Goal: Information Seeking & Learning: Compare options

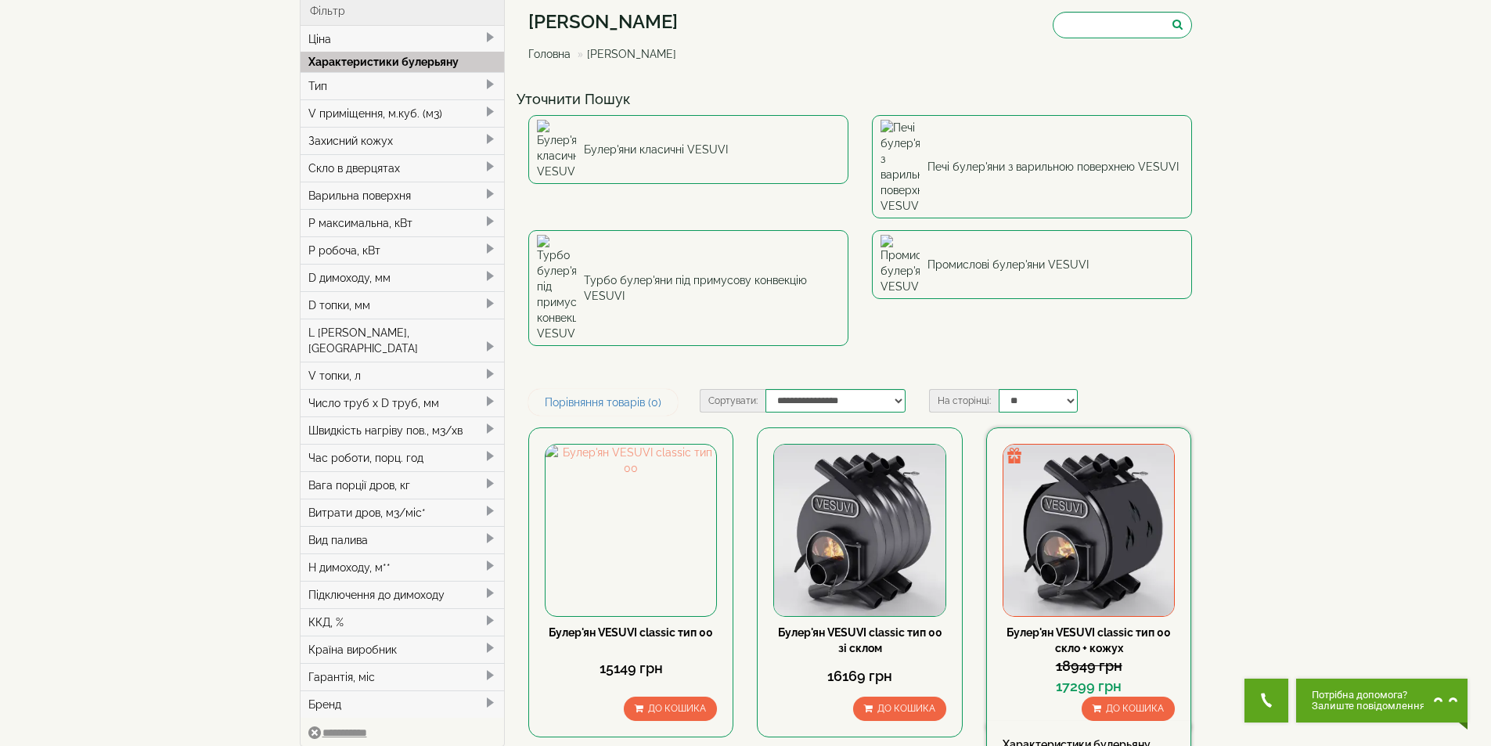
click at [1151, 445] on img at bounding box center [1088, 530] width 171 height 171
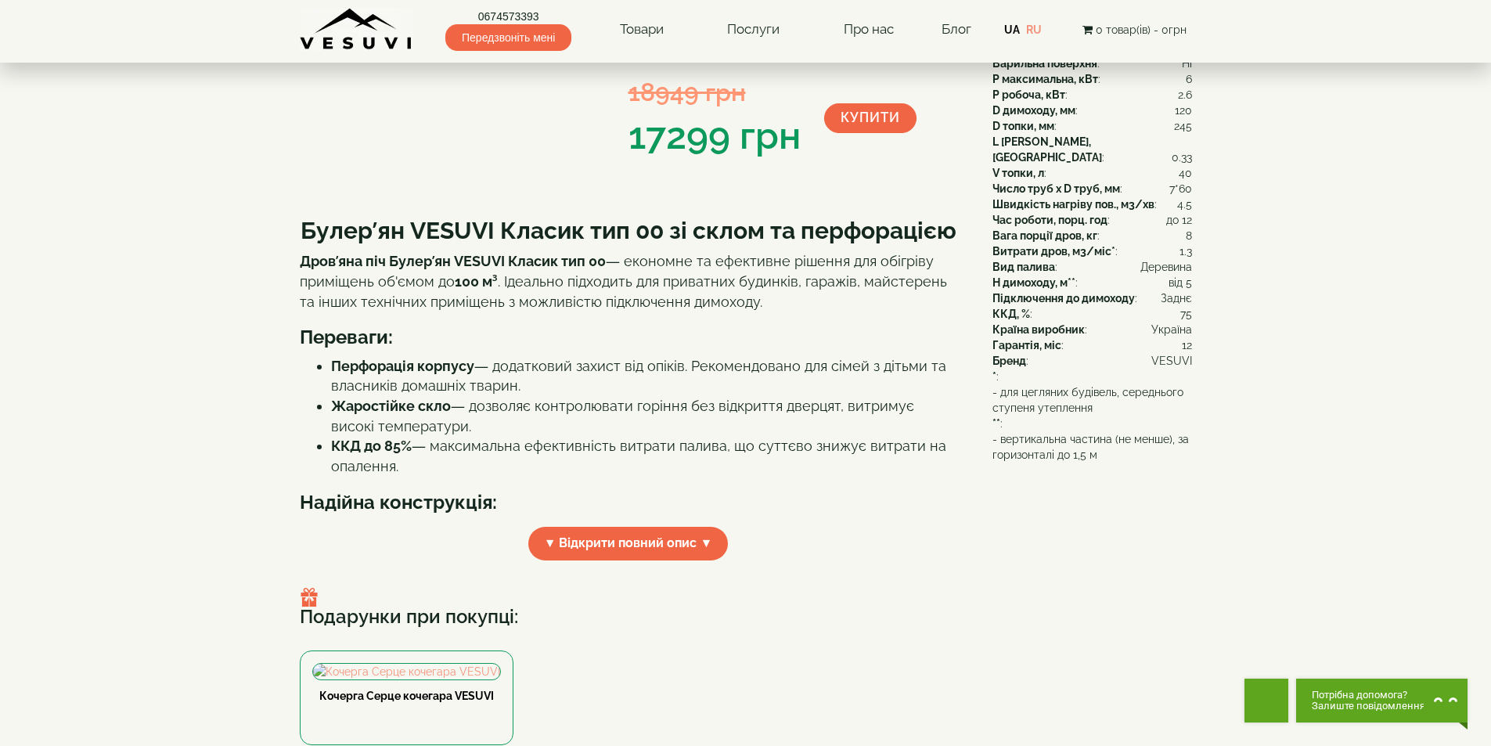
scroll to position [78, 0]
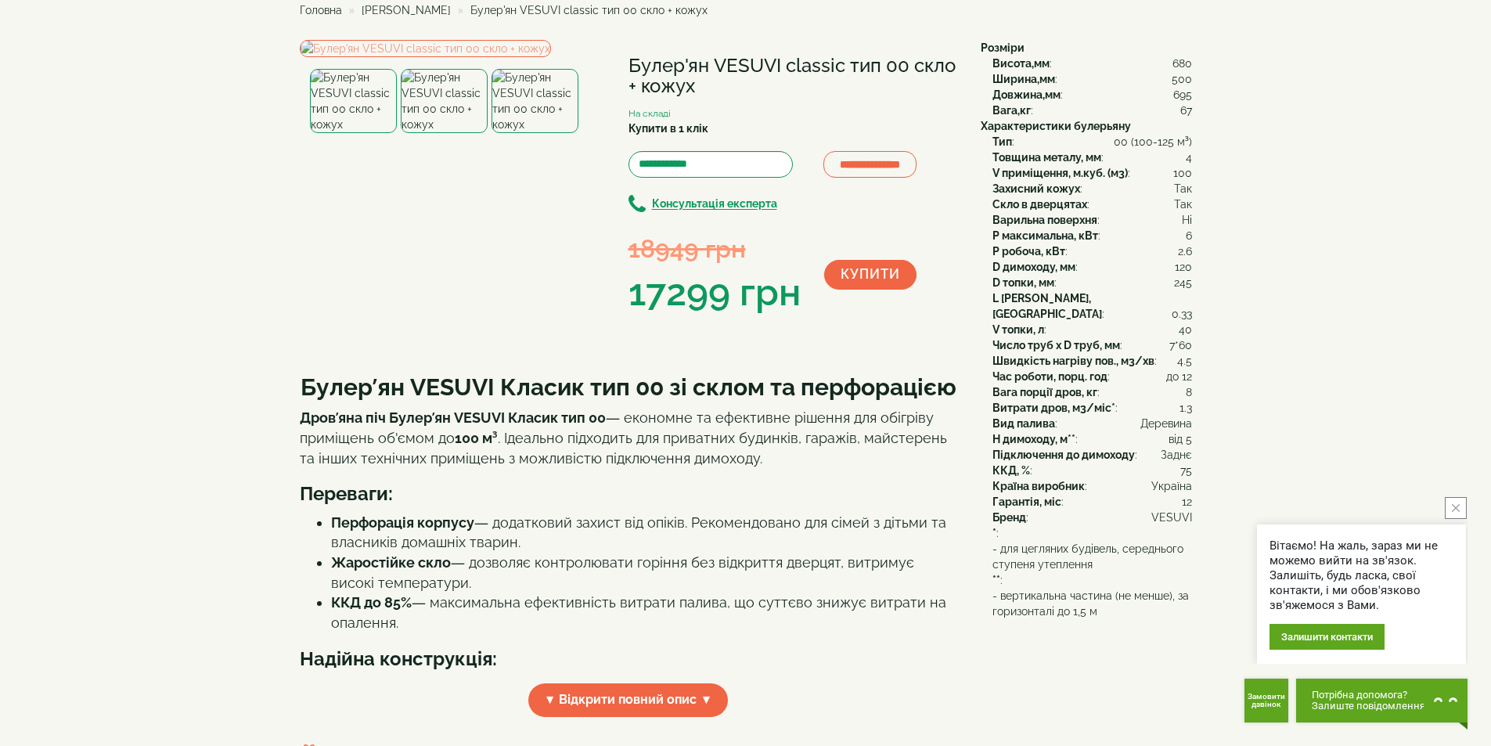
drag, startPoint x: 1198, startPoint y: 178, endPoint x: 986, endPoint y: 183, distance: 212.2
click at [987, 183] on div "Тип : 00 (100-125 м³) Товщина металу, мм : 4 V приміщення, м.куб. (м3) : 100 За…" at bounding box center [1086, 361] width 211 height 454
drag, startPoint x: 992, startPoint y: 164, endPoint x: 1067, endPoint y: 175, distance: 75.0
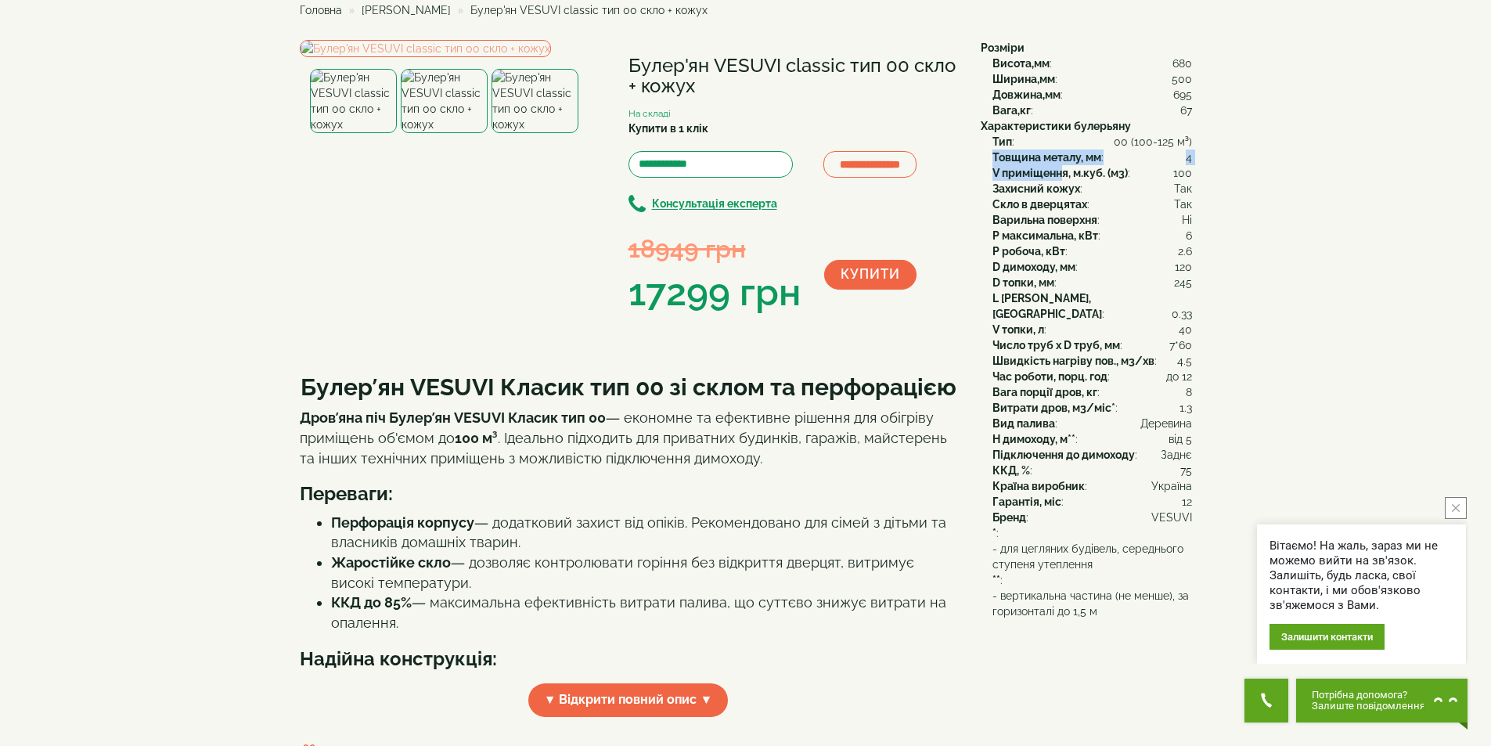
click at [1067, 175] on div "Тип : 00 (100-125 м³) Товщина металу, мм : 4 V приміщення, м.куб. (м3) : 100 За…" at bounding box center [1086, 361] width 211 height 454
click at [1067, 175] on b "V приміщення, м.куб. (м3)" at bounding box center [1059, 173] width 135 height 13
drag, startPoint x: 1067, startPoint y: 174, endPoint x: 1056, endPoint y: 37, distance: 137.4
click at [991, 167] on div "Тип : 00 (100-125 м³) Товщина металу, мм : 4 V приміщення, м.куб. (м3) : 100 За…" at bounding box center [1086, 361] width 211 height 454
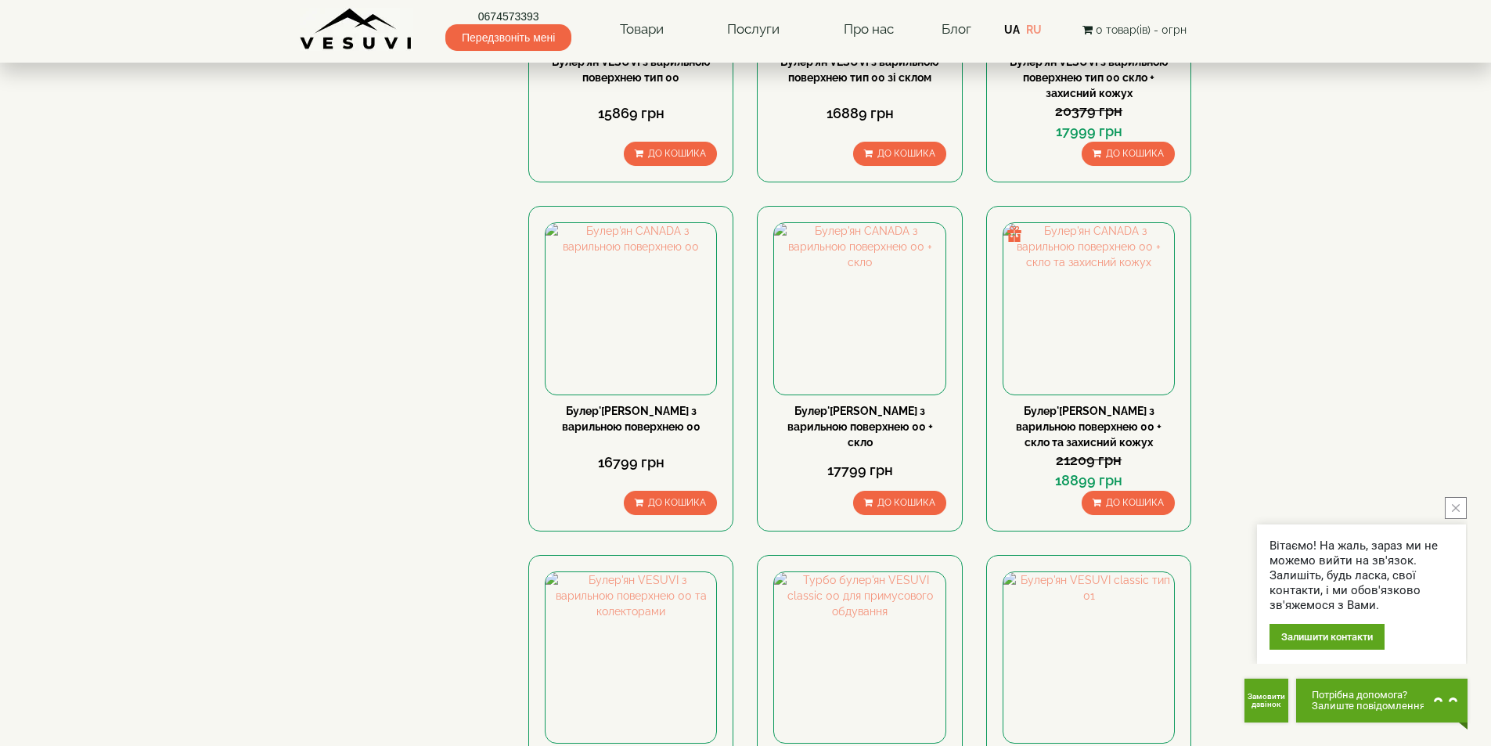
scroll to position [1565, 0]
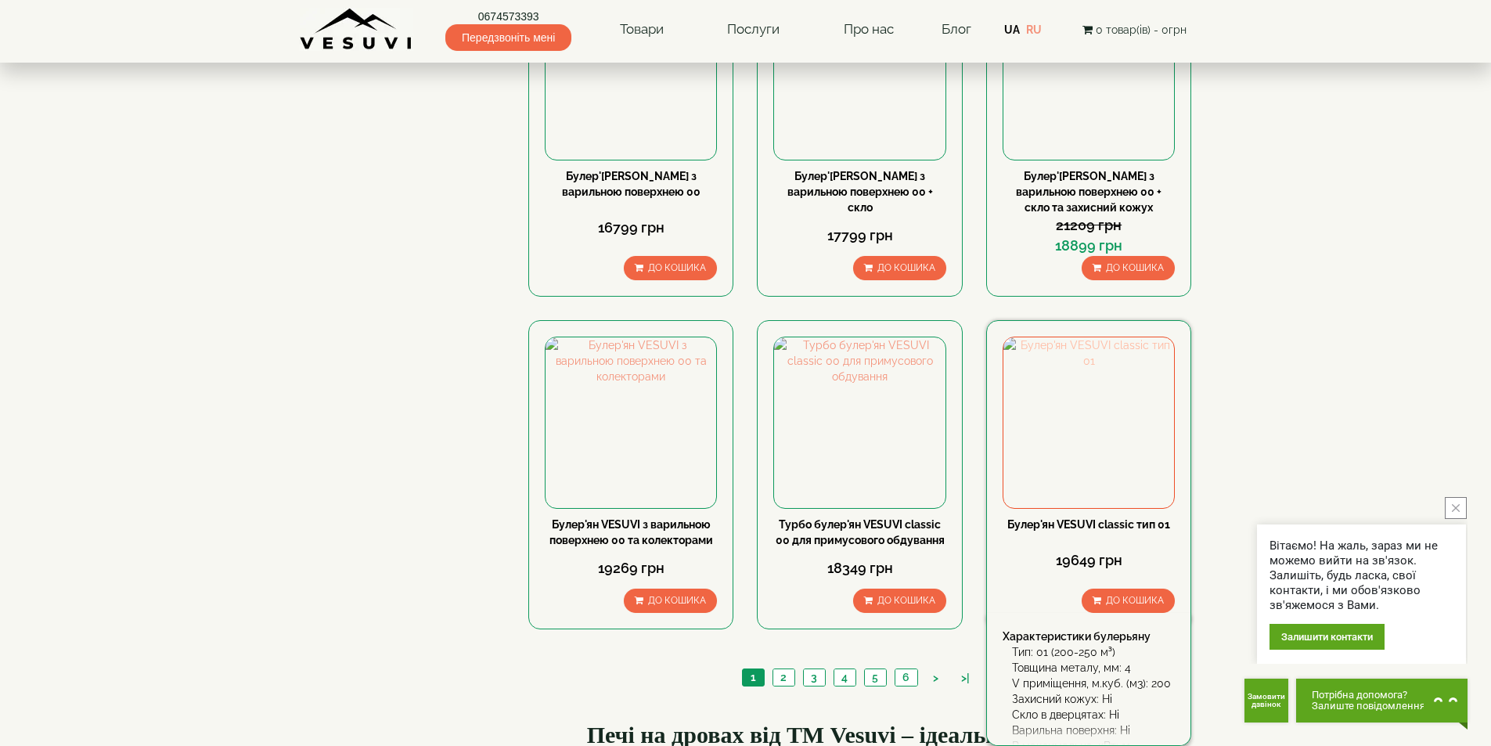
click at [1095, 337] on img at bounding box center [1088, 422] width 171 height 171
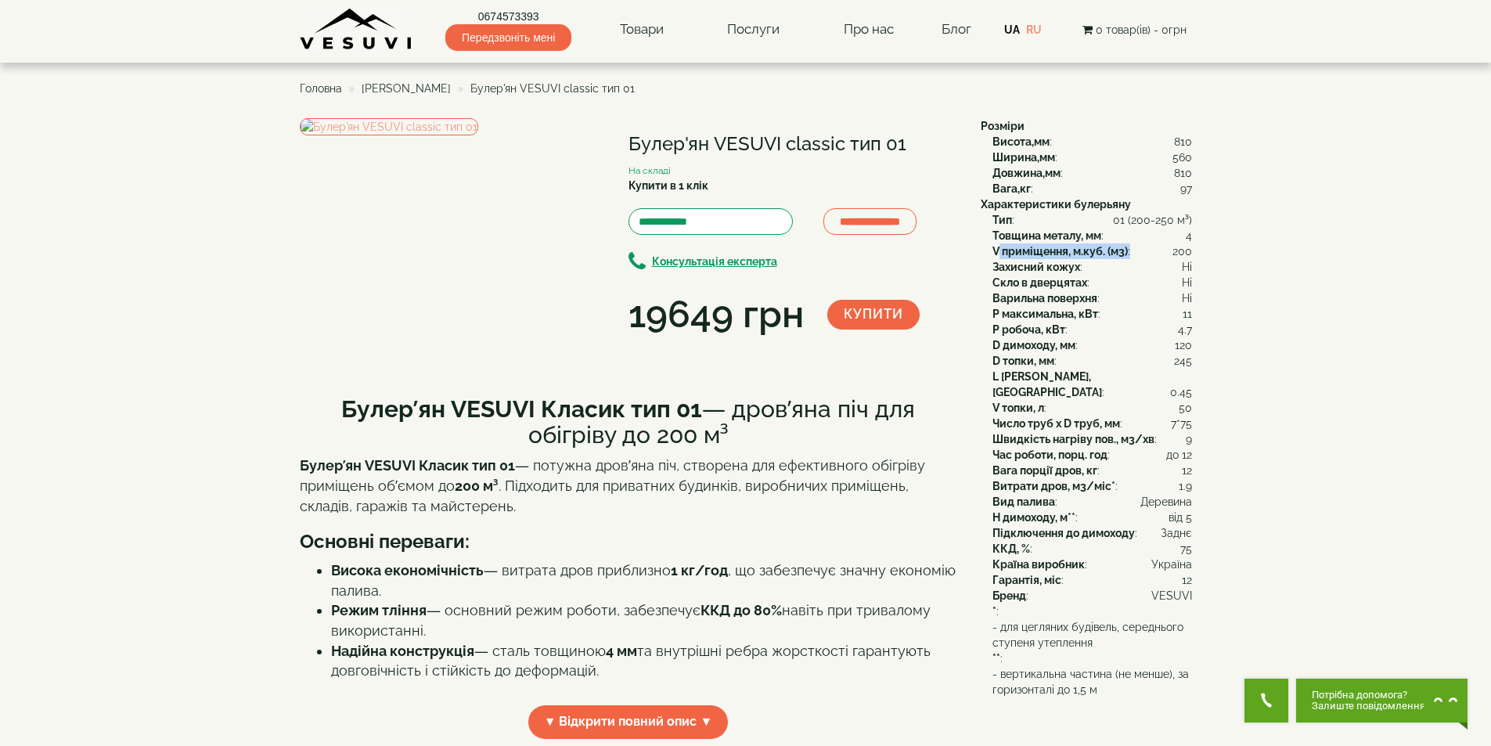
click at [1197, 250] on div "**********" at bounding box center [746, 708] width 916 height 1181
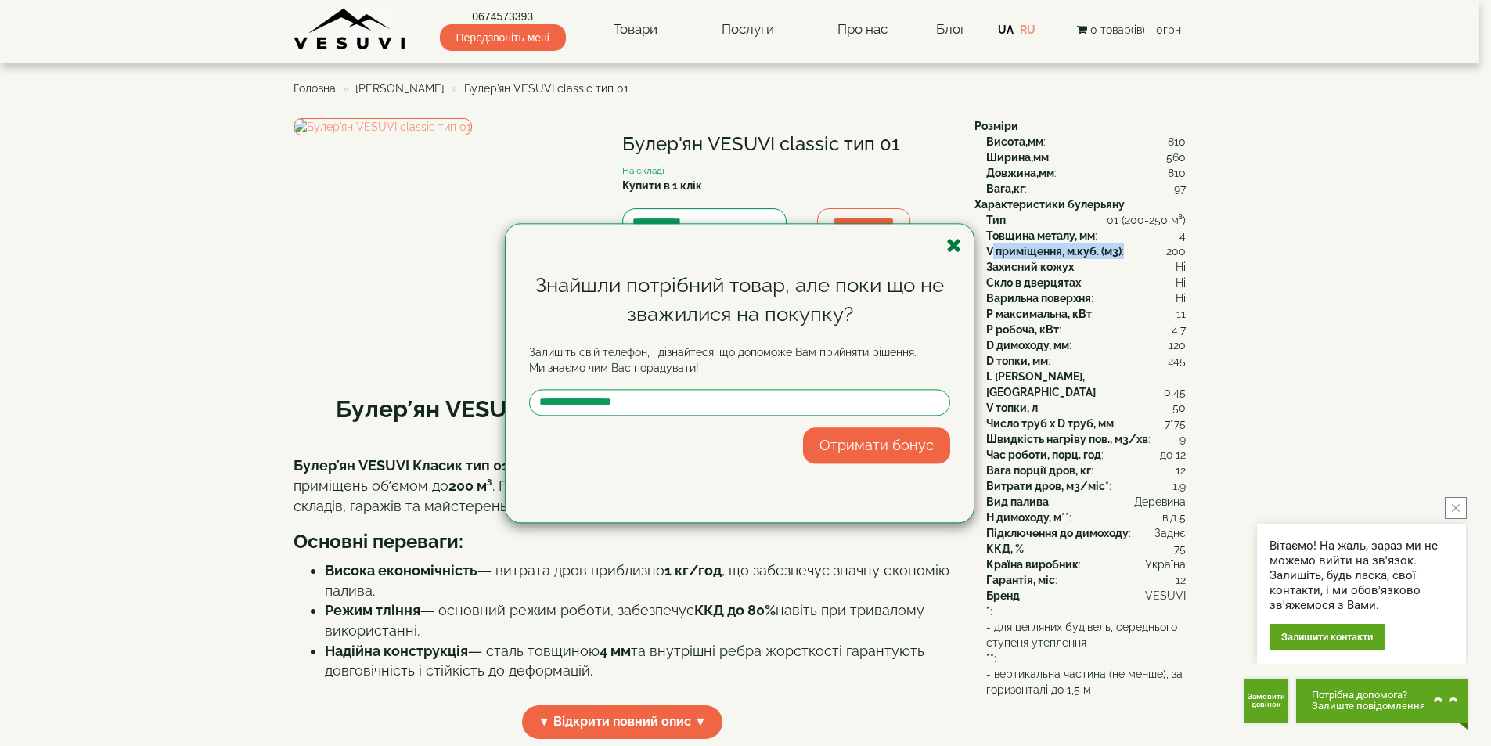
click at [959, 240] on icon "button" at bounding box center [954, 246] width 16 height 20
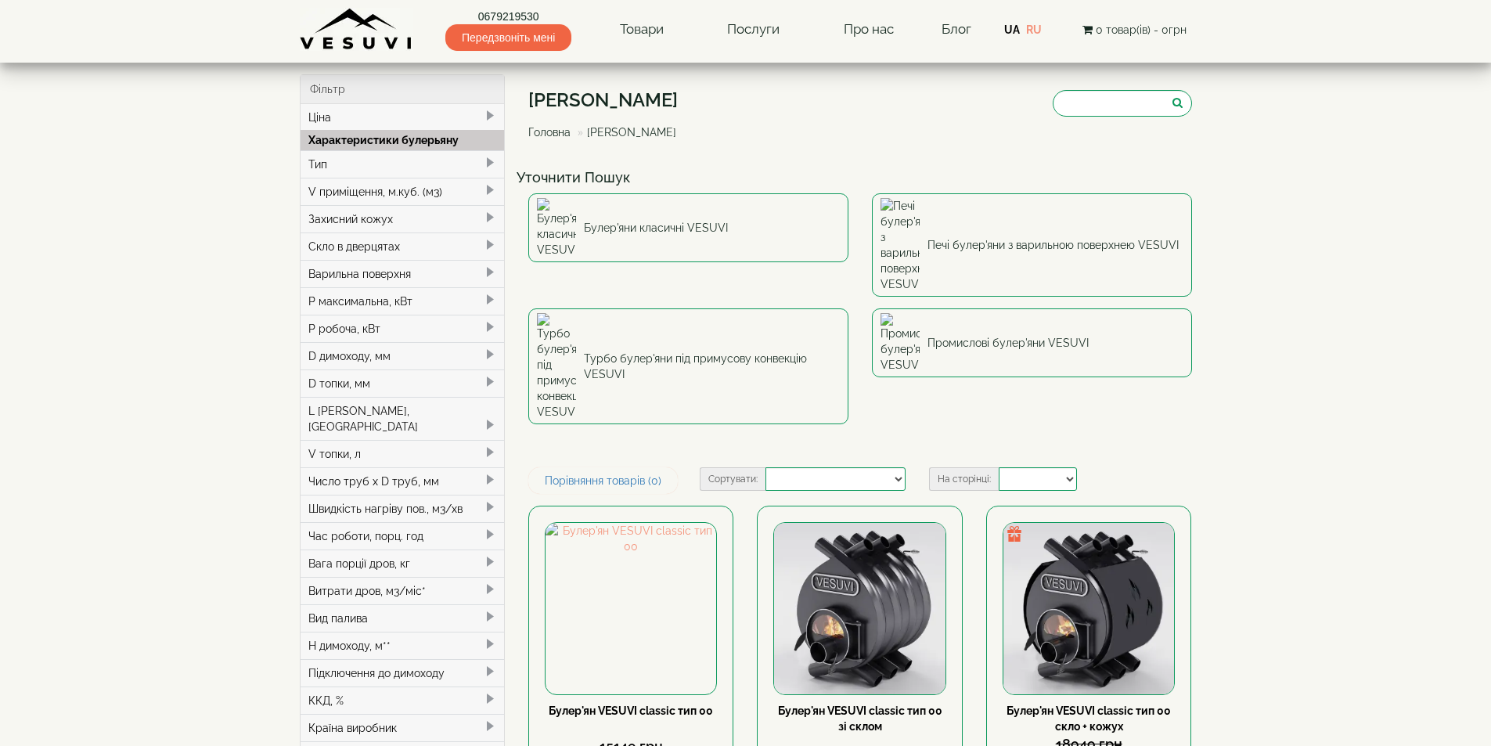
select select
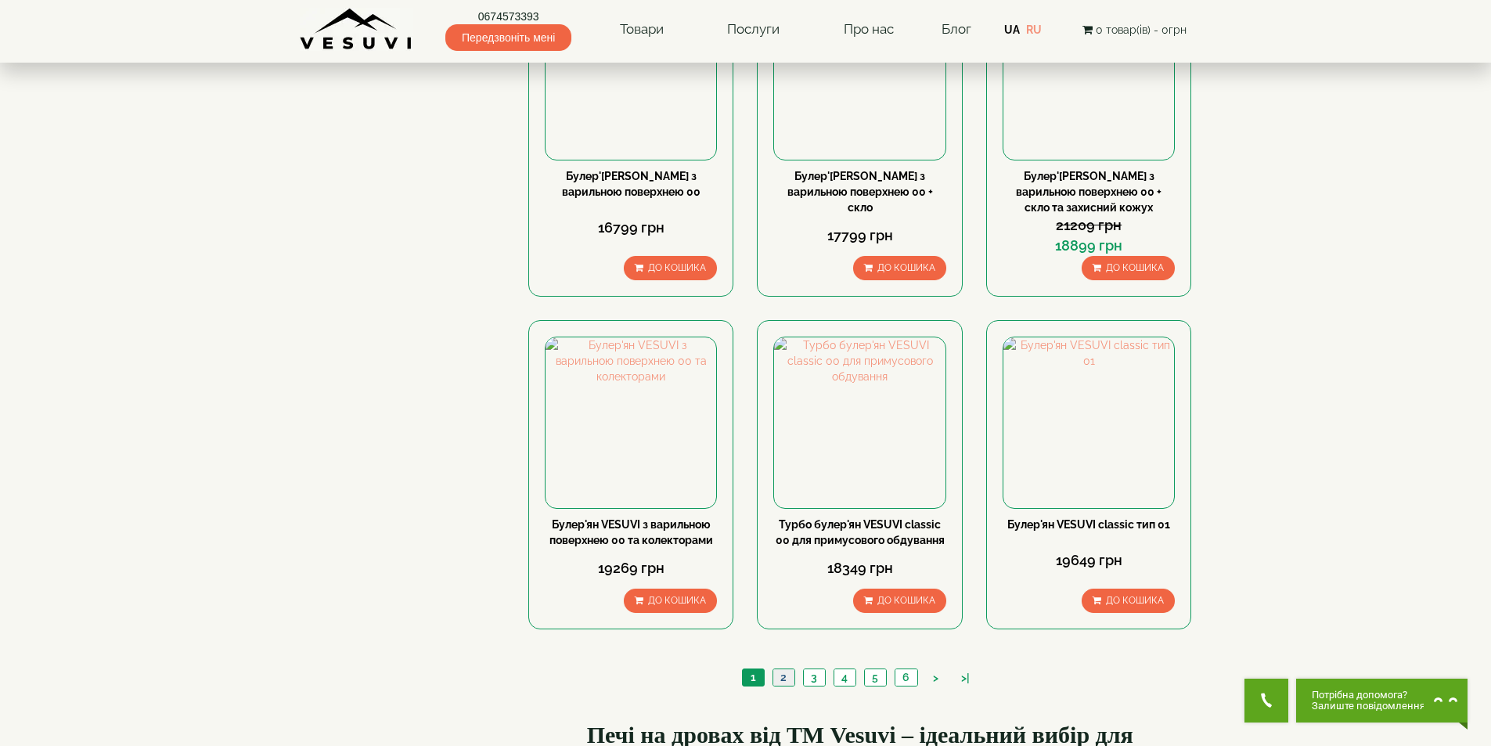
click at [783, 668] on ul "1 2 3 4 5 6 > >|" at bounding box center [859, 679] width 243 height 22
click at [783, 669] on link "2" at bounding box center [783, 677] width 22 height 16
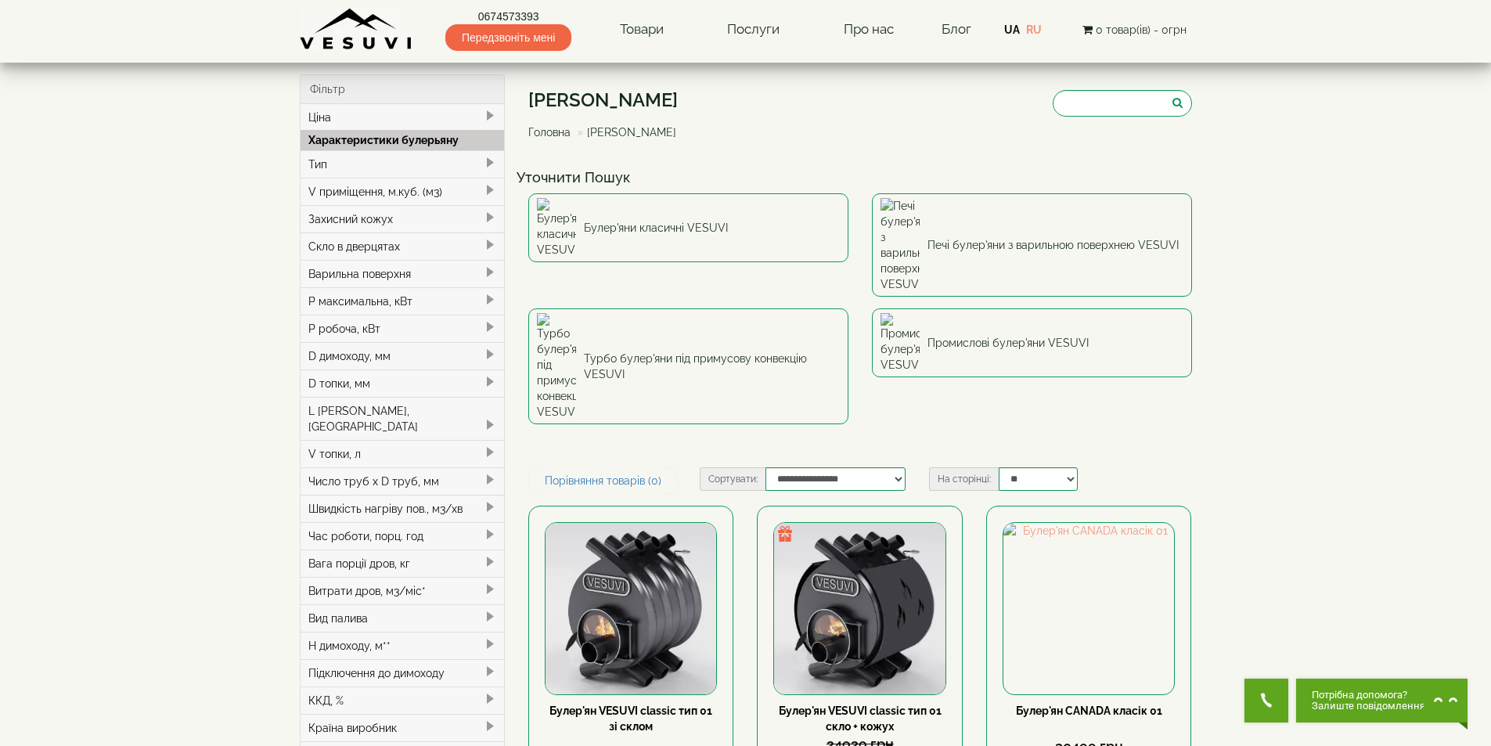
scroll to position [235, 0]
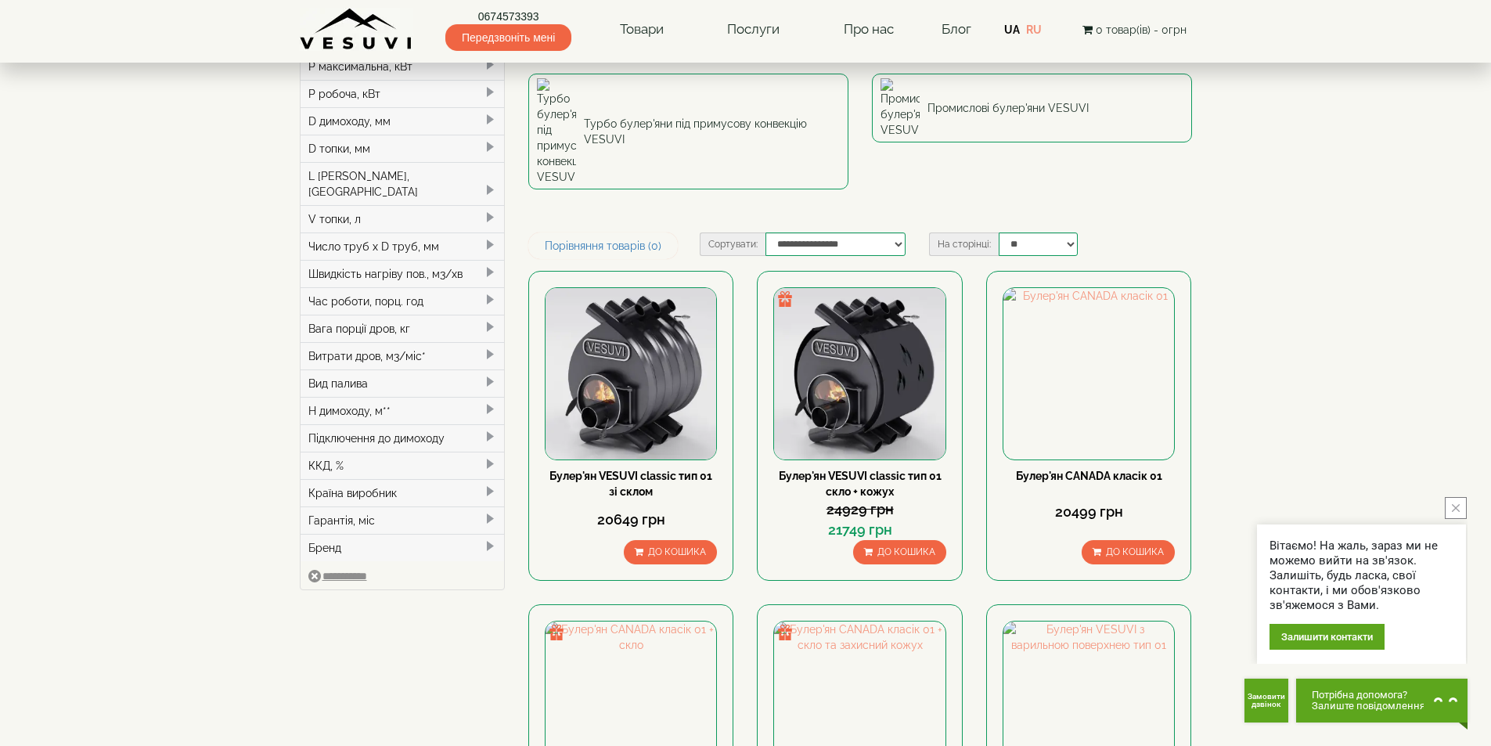
click at [1464, 499] on button "close button" at bounding box center [1456, 508] width 22 height 22
